Goal: Find specific page/section: Find specific page/section

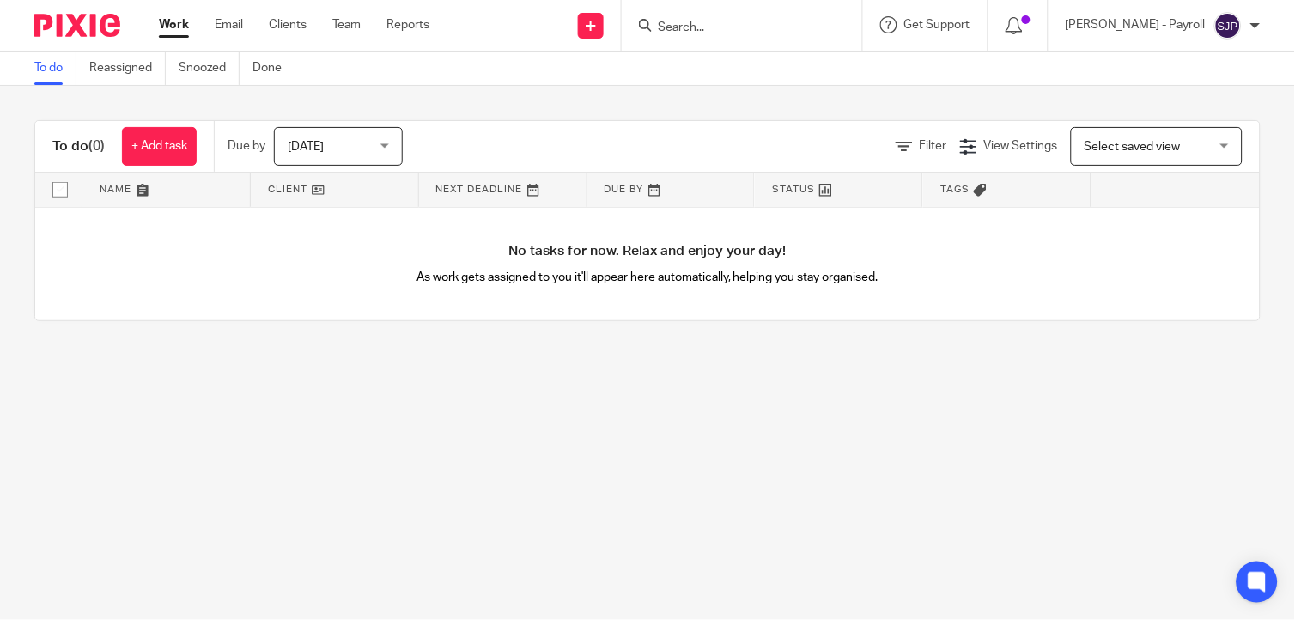
click at [727, 26] on input "Search" at bounding box center [733, 28] width 155 height 15
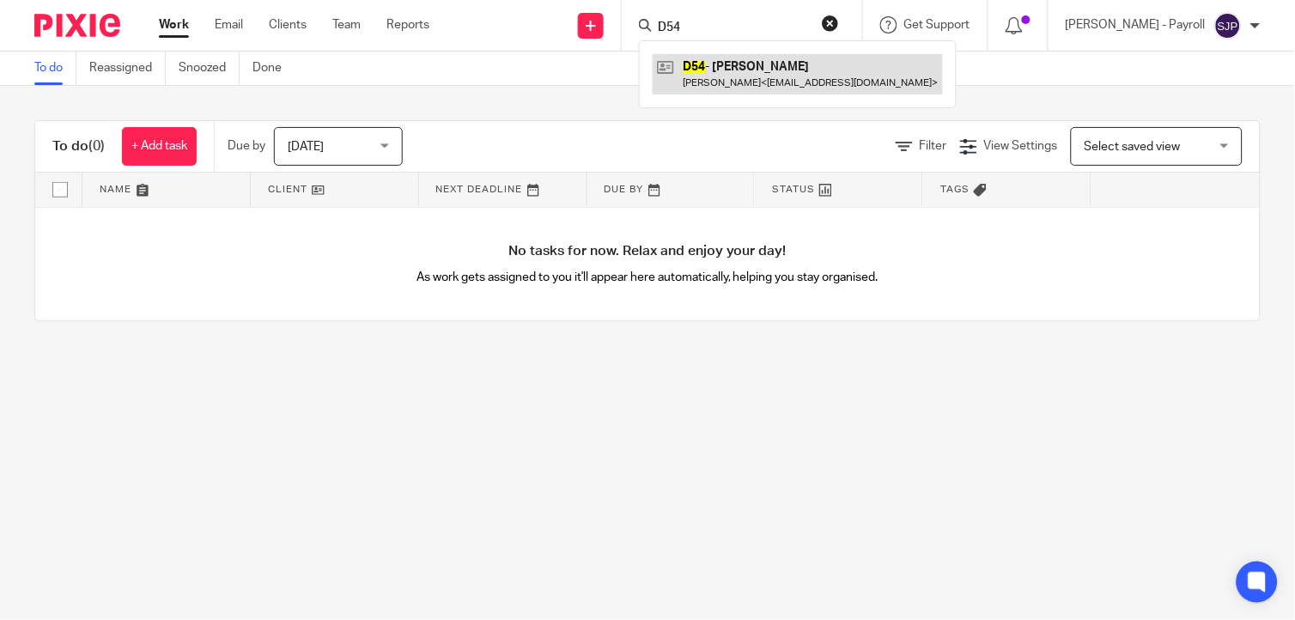
type input "D54"
click at [751, 74] on link at bounding box center [798, 74] width 290 height 40
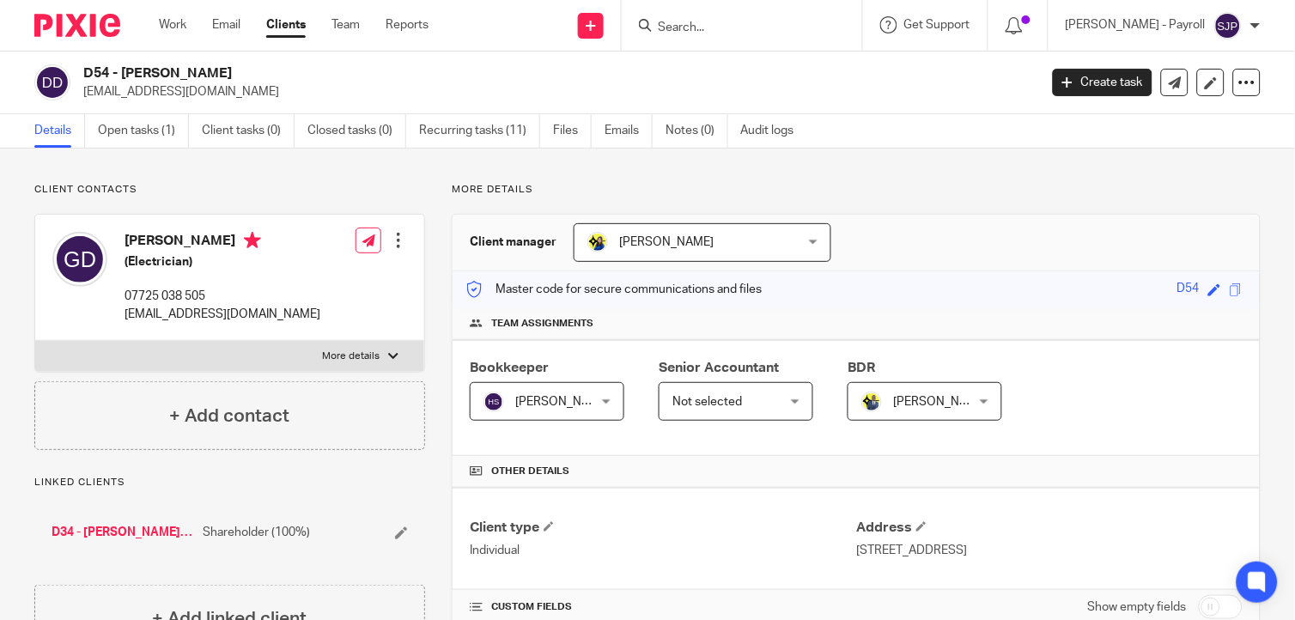
drag, startPoint x: 209, startPoint y: 73, endPoint x: 76, endPoint y: 73, distance: 133.1
click at [76, 73] on div "D54 - [PERSON_NAME] [EMAIL_ADDRESS][DOMAIN_NAME]" at bounding box center [530, 82] width 993 height 36
copy div "D54 - [PERSON_NAME]"
